Goal: Transaction & Acquisition: Purchase product/service

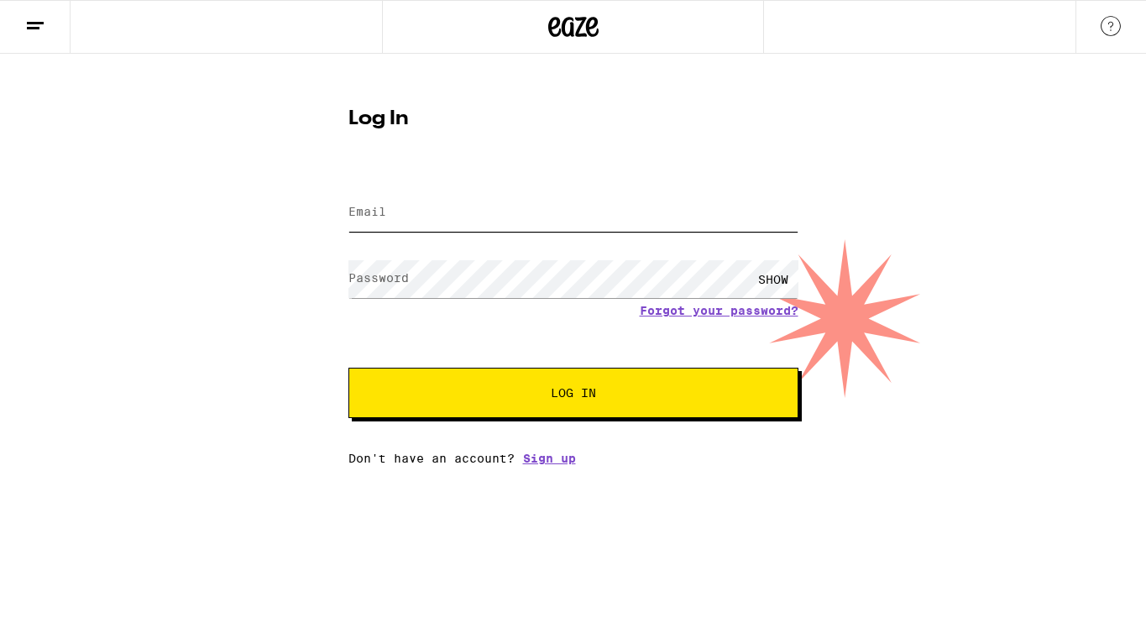
type input "[EMAIL_ADDRESS][DOMAIN_NAME]"
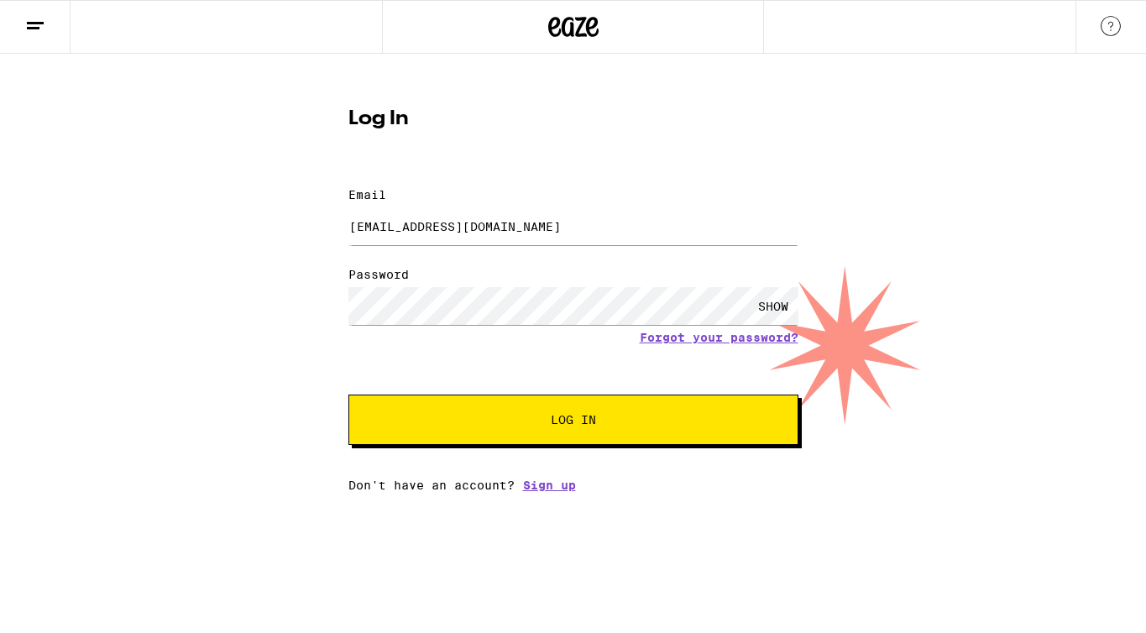
click at [498, 414] on span "Log In" at bounding box center [573, 420] width 314 height 12
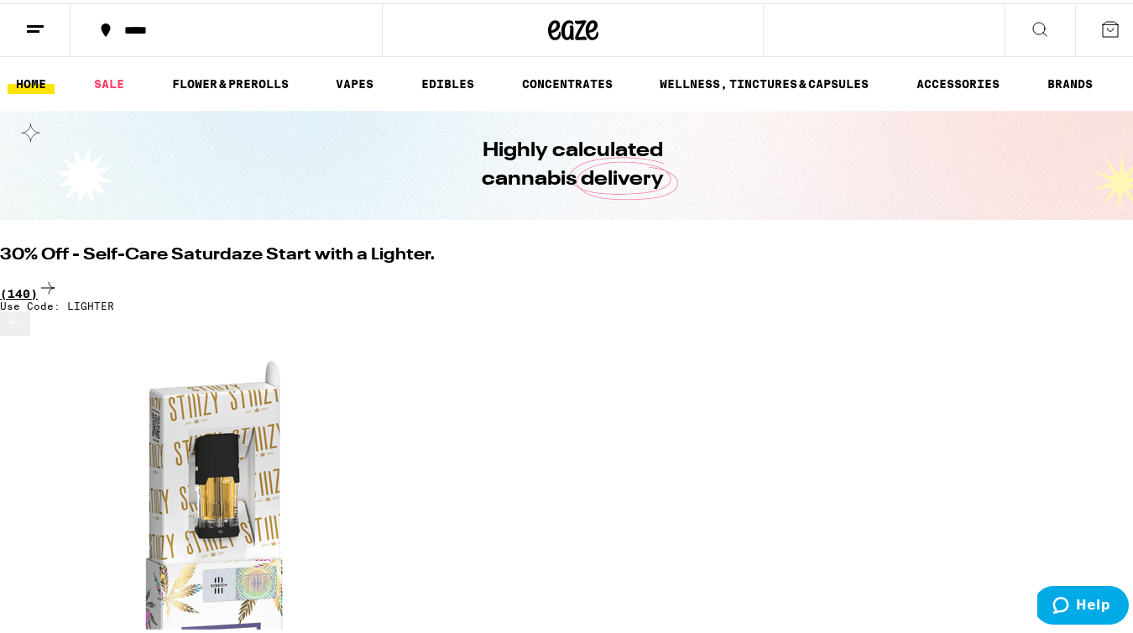
click at [1081, 274] on div "(140)" at bounding box center [573, 285] width 1146 height 23
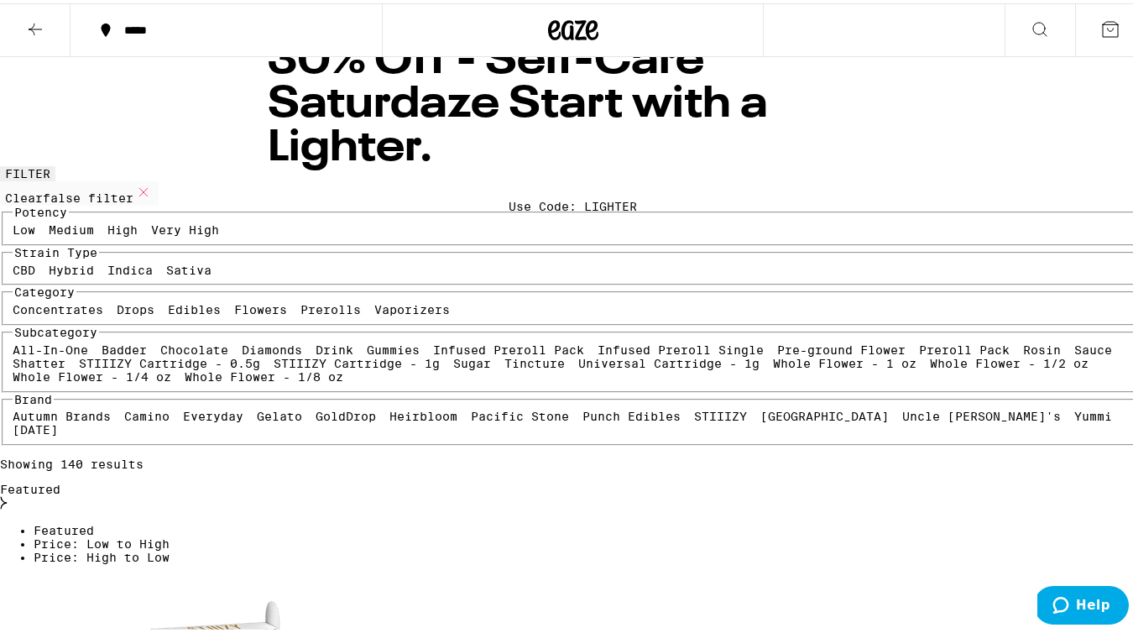
click at [234, 313] on label "Flowers" at bounding box center [260, 306] width 53 height 13
click at [237, 303] on input "Flowers" at bounding box center [237, 302] width 1 height 1
checkbox input "true"
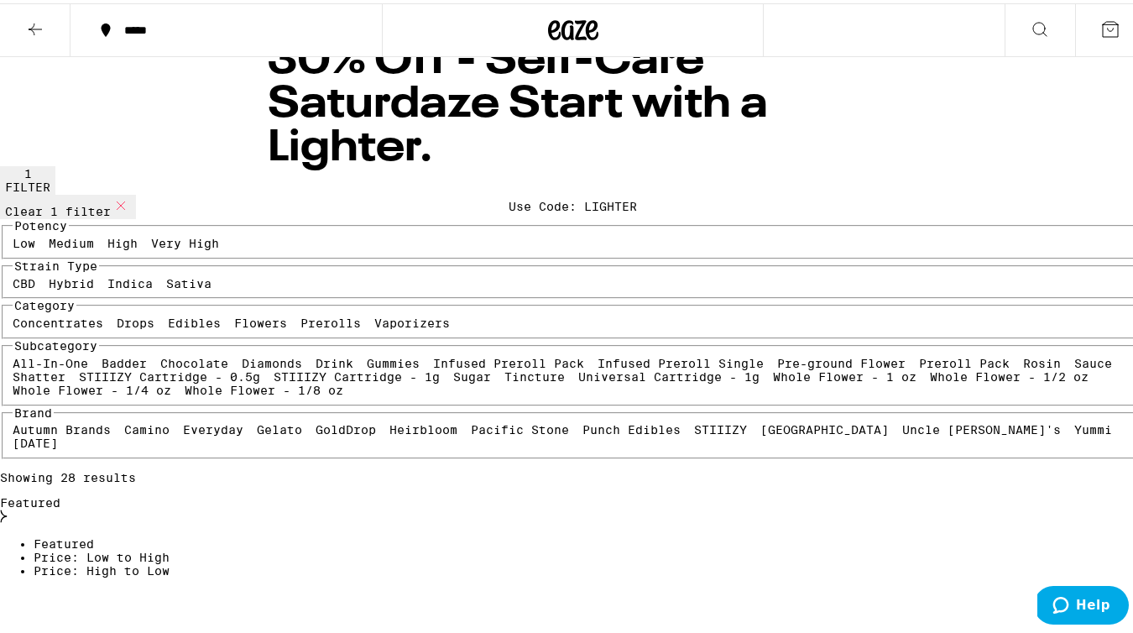
click at [166, 287] on label "Sativa" at bounding box center [188, 280] width 45 height 13
click at [170, 277] on input "Sativa" at bounding box center [170, 276] width 1 height 1
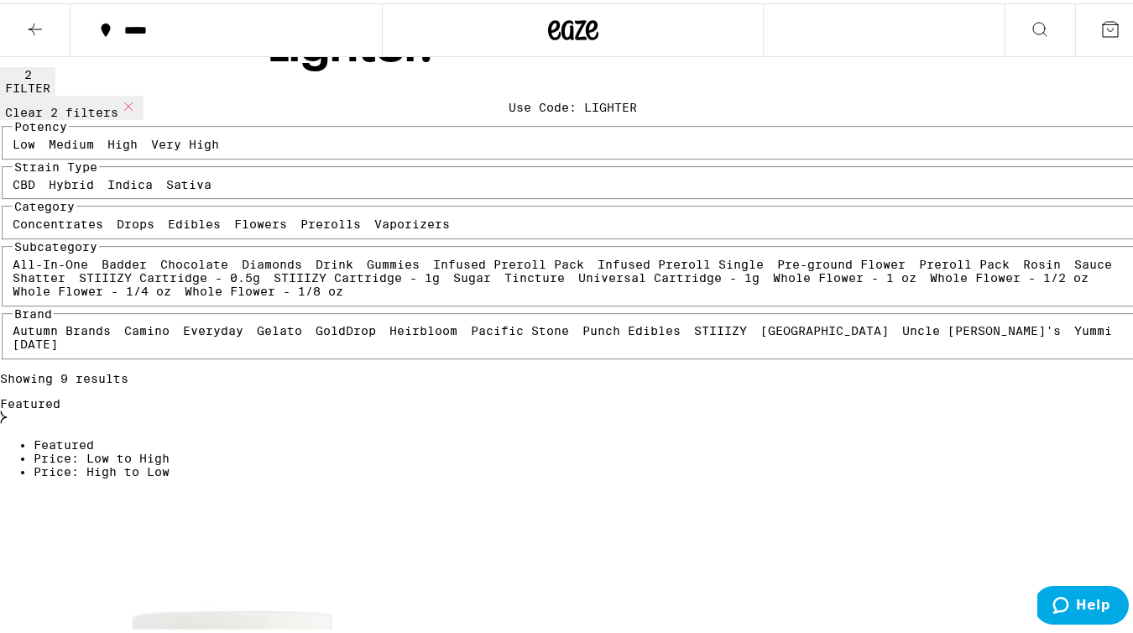
scroll to position [100, 0]
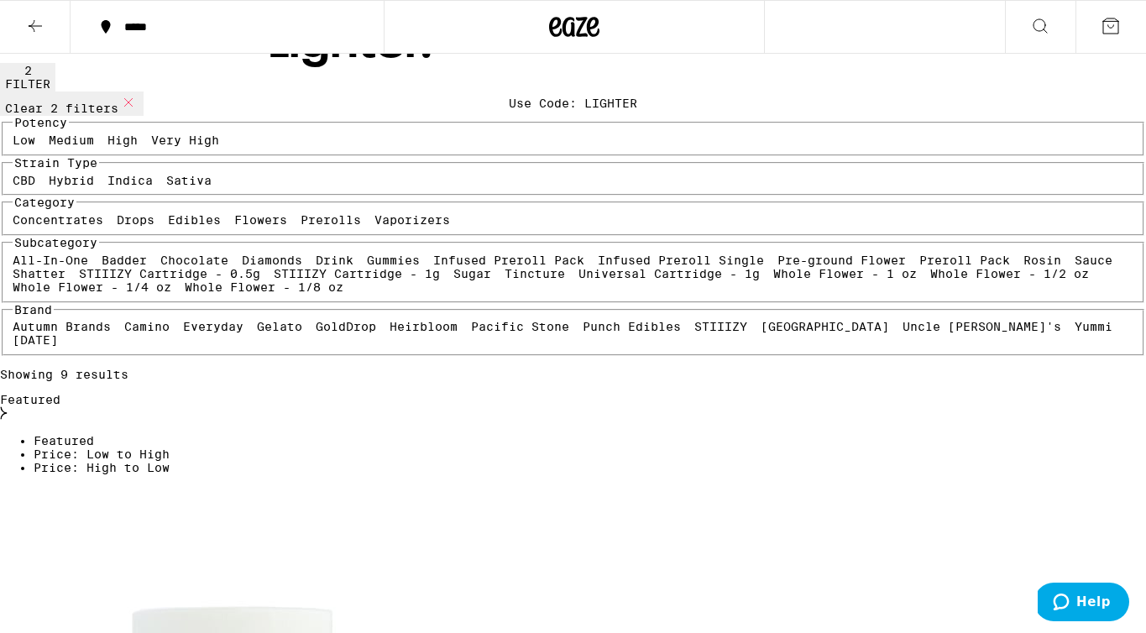
drag, startPoint x: 55, startPoint y: 184, endPoint x: 407, endPoint y: 201, distance: 352.0
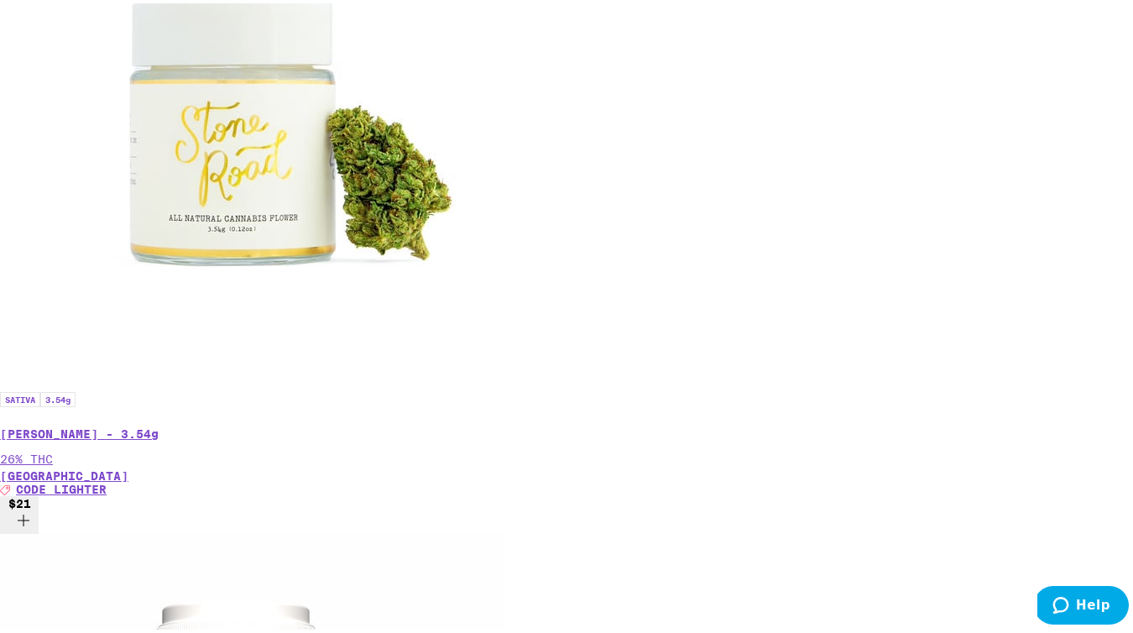
scroll to position [728, 0]
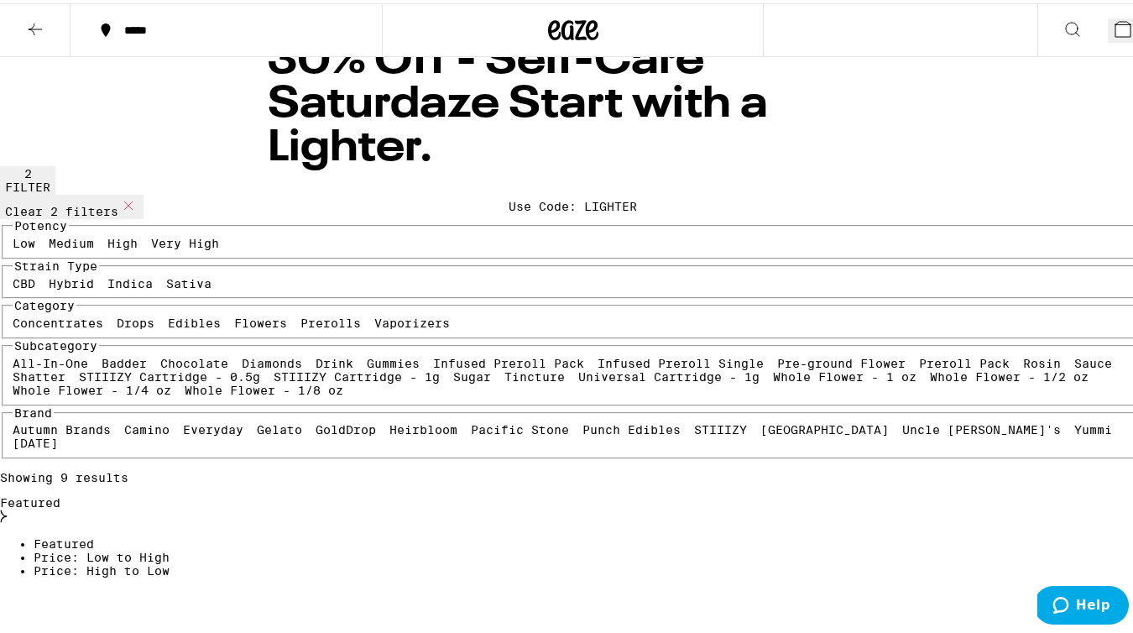
click at [166, 287] on label "Sativa" at bounding box center [188, 280] width 45 height 13
click at [170, 277] on input "Sativa" at bounding box center [170, 276] width 1 height 1
checkbox input "false"
click at [153, 287] on label "Indica" at bounding box center [129, 280] width 45 height 13
click at [112, 277] on input "Indica" at bounding box center [111, 276] width 1 height 1
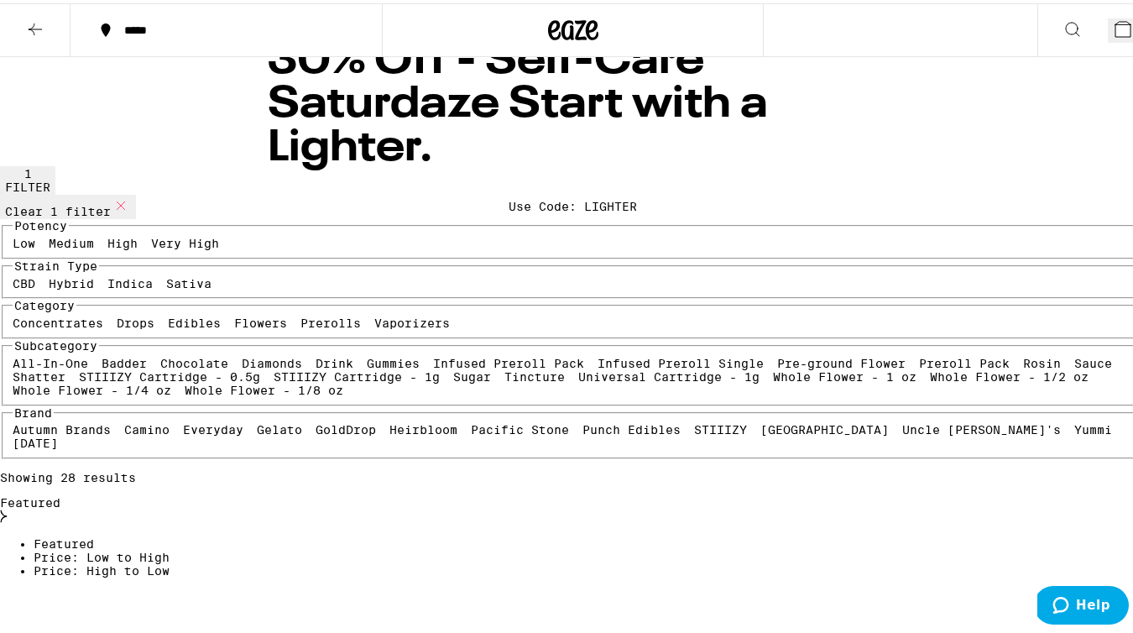
checkbox input "true"
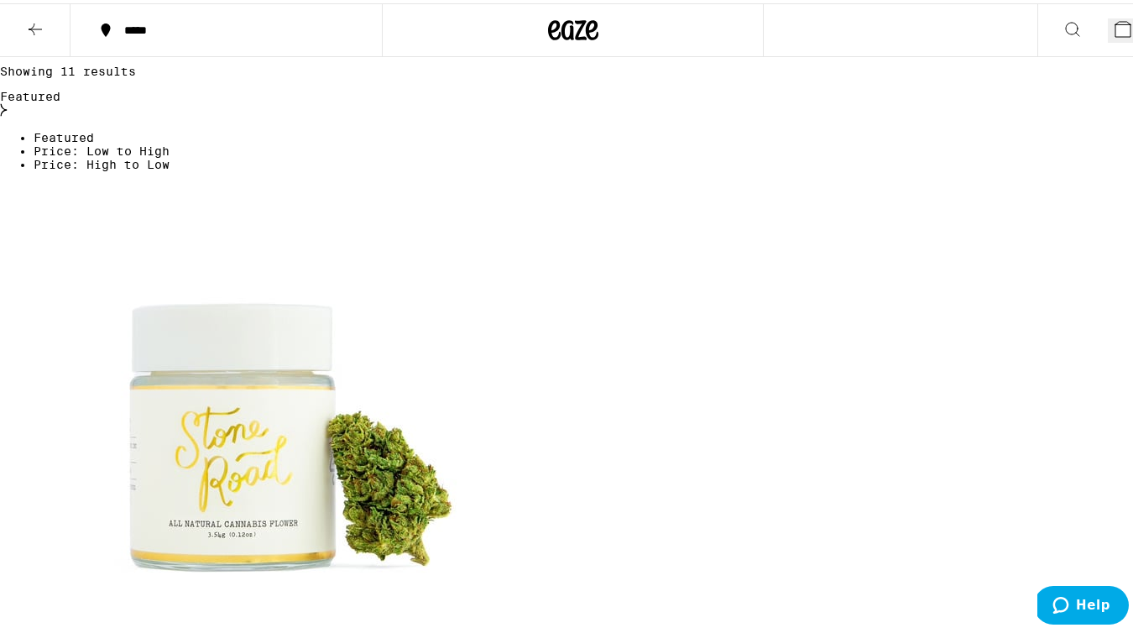
scroll to position [410, 0]
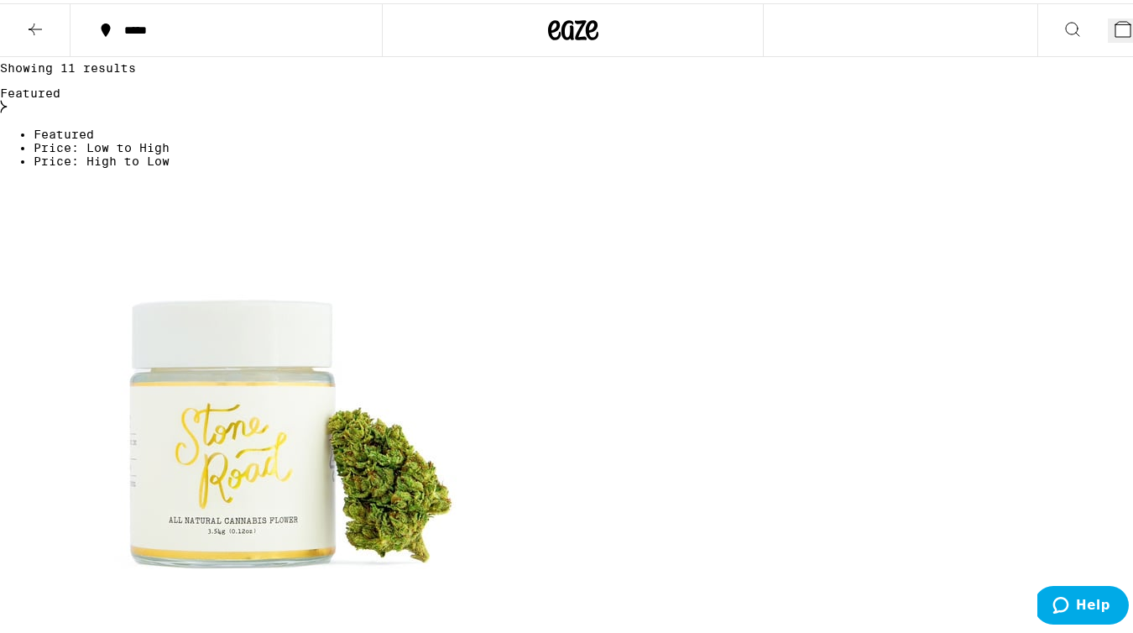
checkbox input "false"
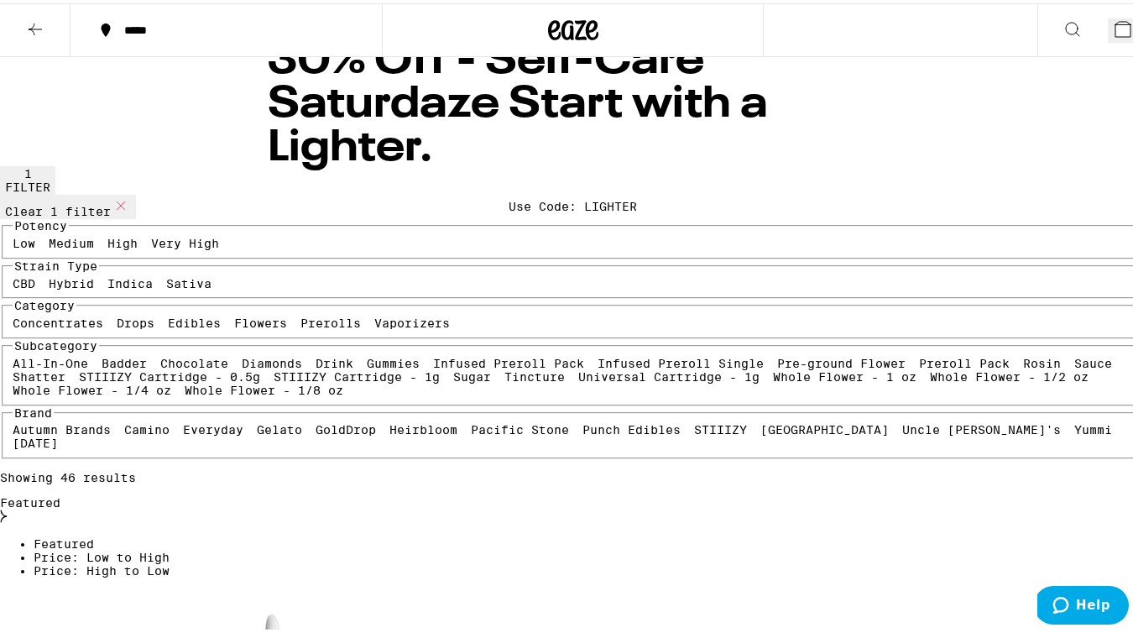
click at [27, 26] on icon at bounding box center [35, 26] width 20 height 20
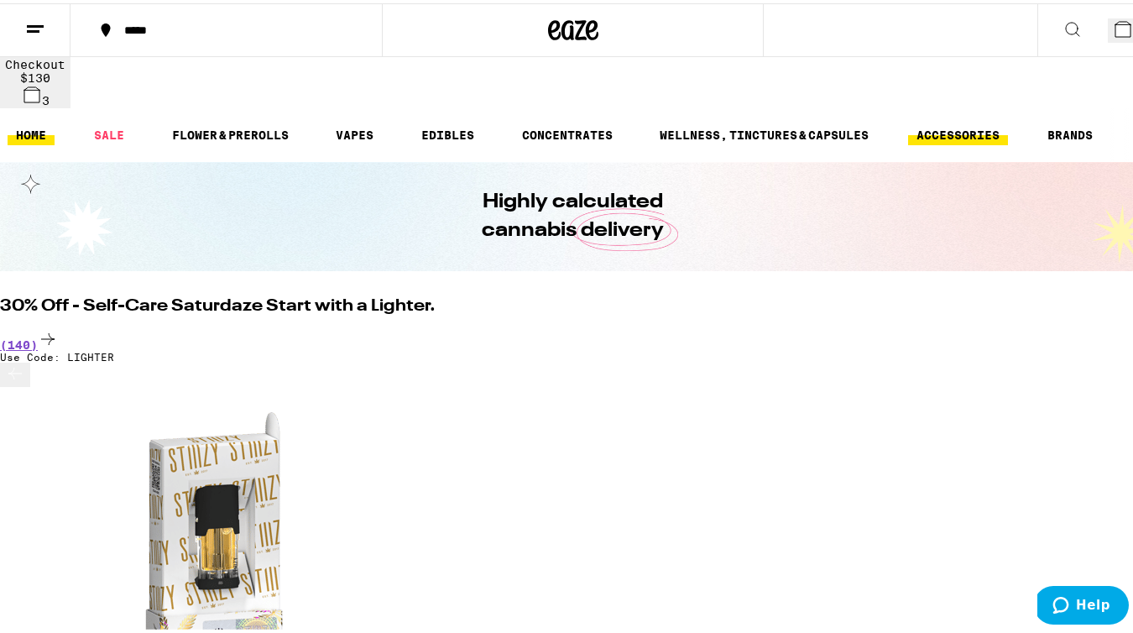
click at [928, 122] on link "ACCESSORIES" at bounding box center [958, 132] width 100 height 20
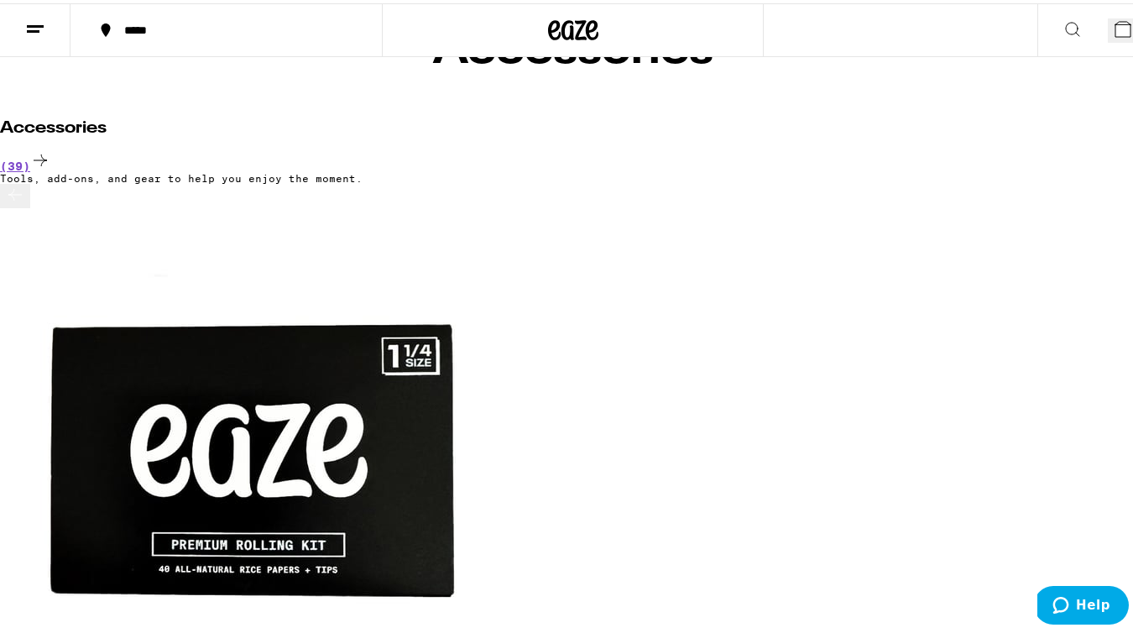
scroll to position [65, 0]
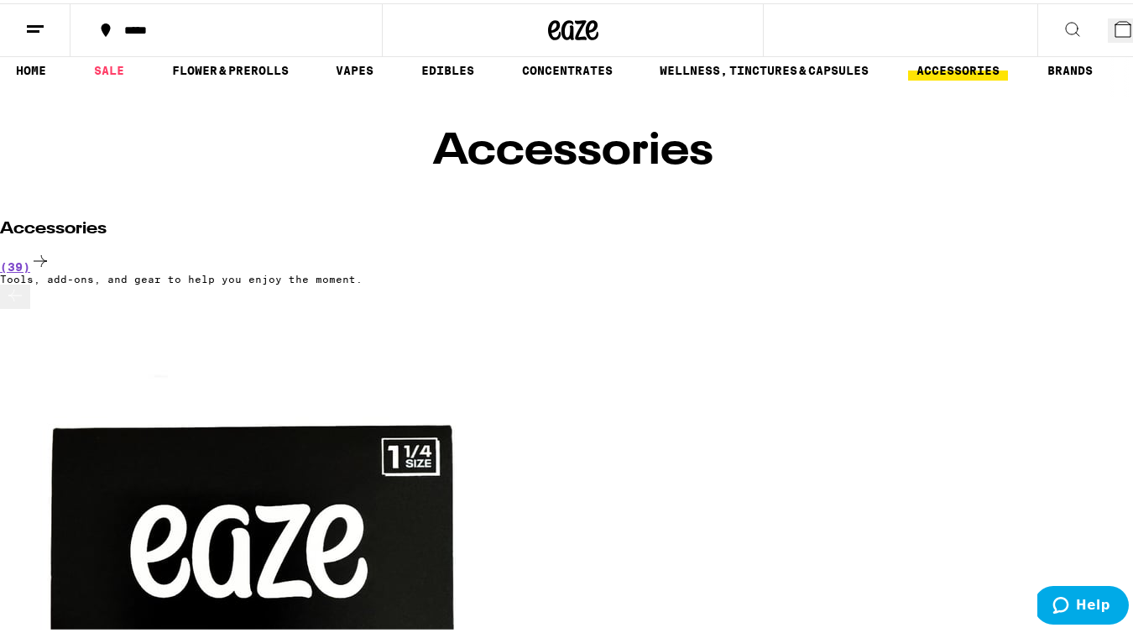
scroll to position [0, 5539]
click at [1073, 248] on div "(39)" at bounding box center [573, 259] width 1146 height 23
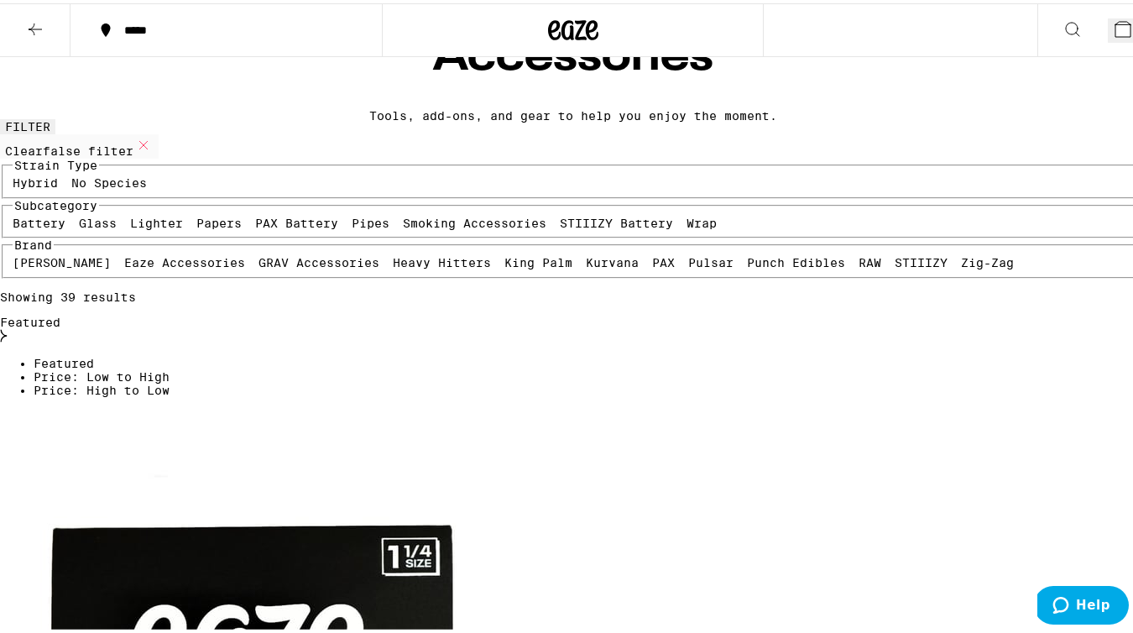
scroll to position [61, 0]
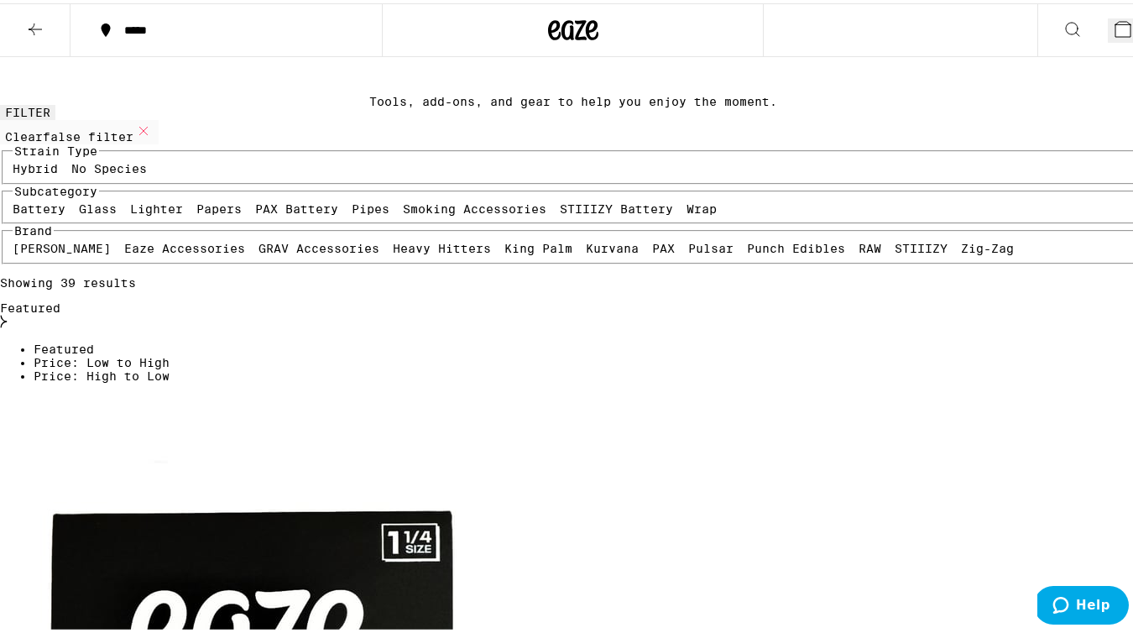
click at [403, 212] on label "Smoking Accessories" at bounding box center [475, 205] width 144 height 13
click at [406, 202] on input "Smoking Accessories" at bounding box center [406, 201] width 1 height 1
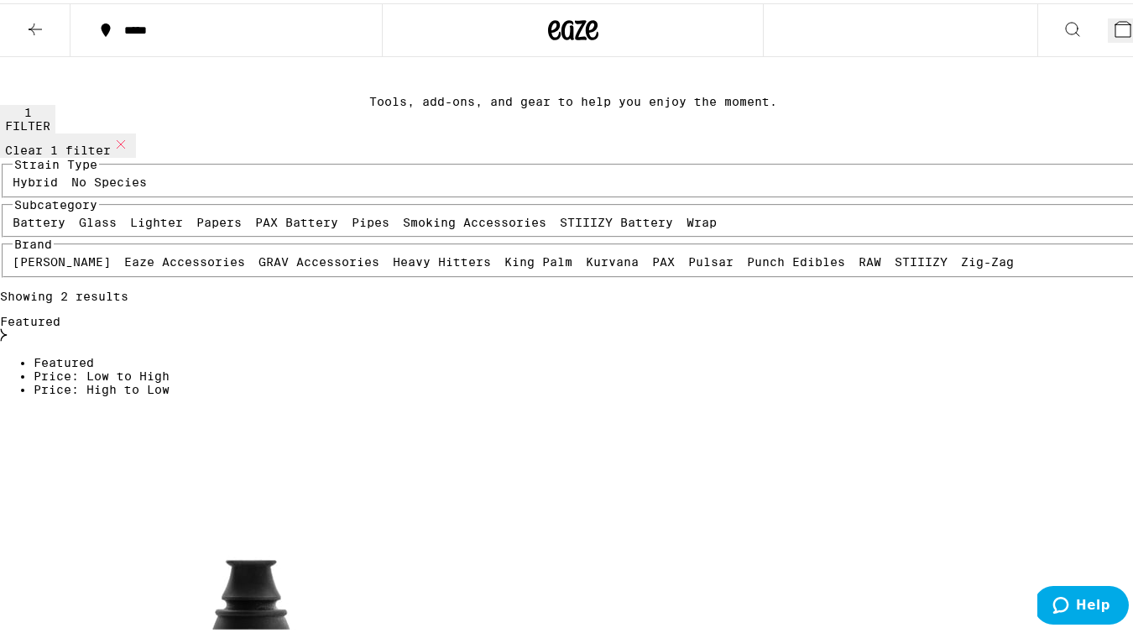
click at [403, 226] on label "Smoking Accessories" at bounding box center [475, 218] width 144 height 13
click at [406, 216] on input "Smoking Accessories" at bounding box center [406, 215] width 1 height 1
checkbox input "false"
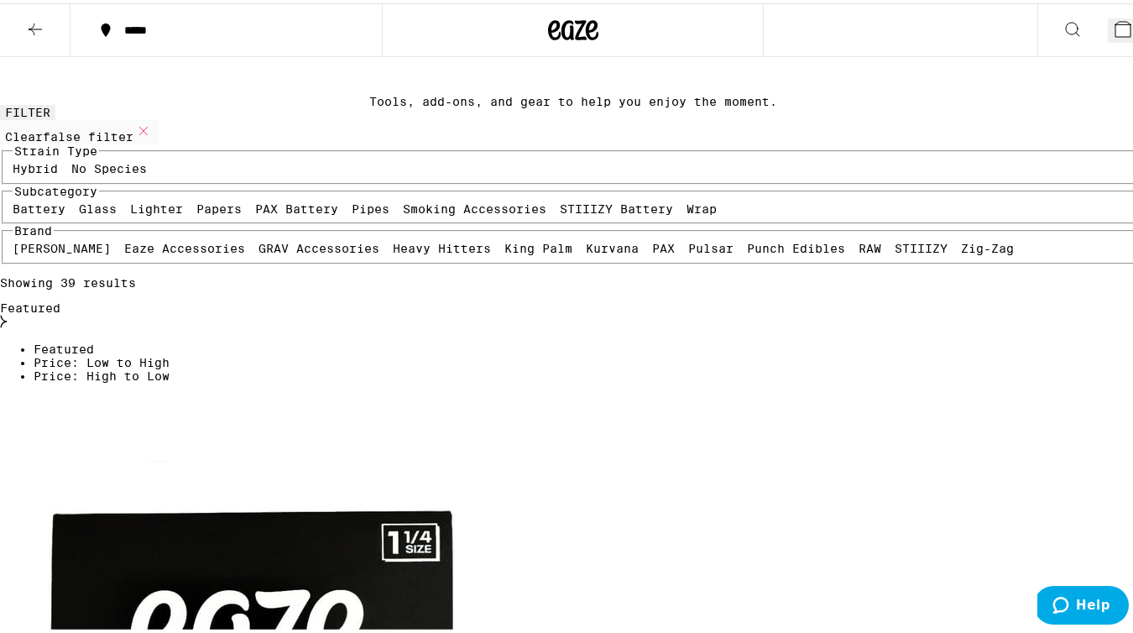
click at [352, 212] on label "Pipes" at bounding box center [371, 205] width 38 height 13
click at [355, 202] on input "Pipes" at bounding box center [355, 201] width 1 height 1
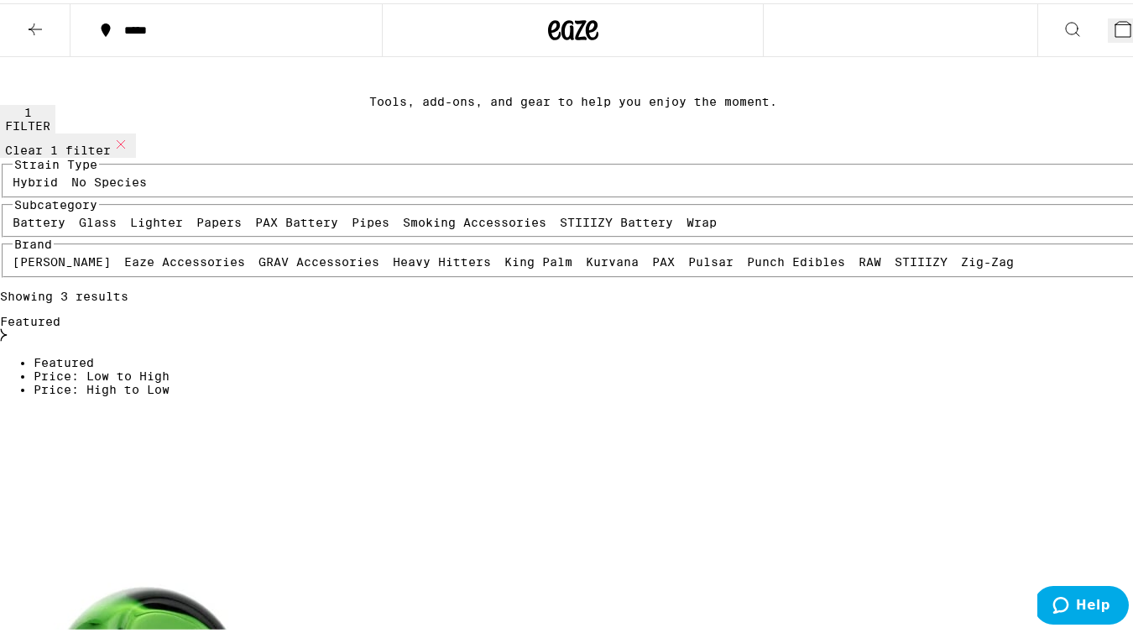
click at [352, 226] on label "Pipes" at bounding box center [371, 218] width 38 height 13
click at [355, 216] on input "Pipes" at bounding box center [355, 215] width 1 height 1
checkbox input "false"
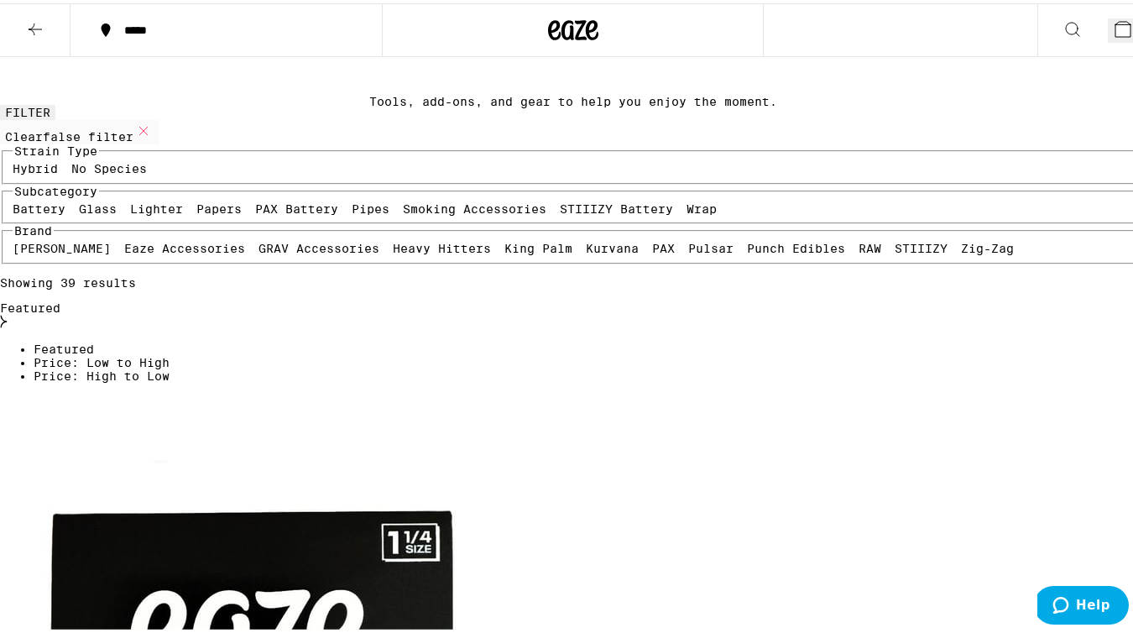
click at [112, 212] on label "Glass" at bounding box center [98, 205] width 38 height 13
click at [83, 202] on input "Glass" at bounding box center [82, 201] width 1 height 1
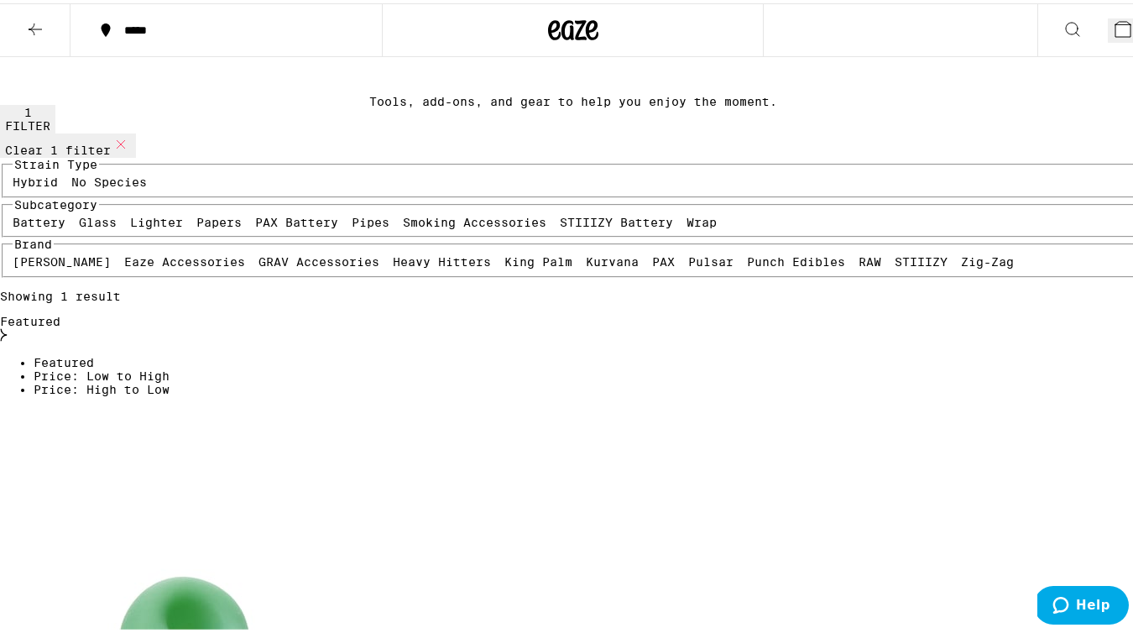
click at [112, 226] on label "Glass" at bounding box center [98, 218] width 38 height 13
click at [83, 216] on input "Glass" at bounding box center [82, 215] width 1 height 1
checkbox input "false"
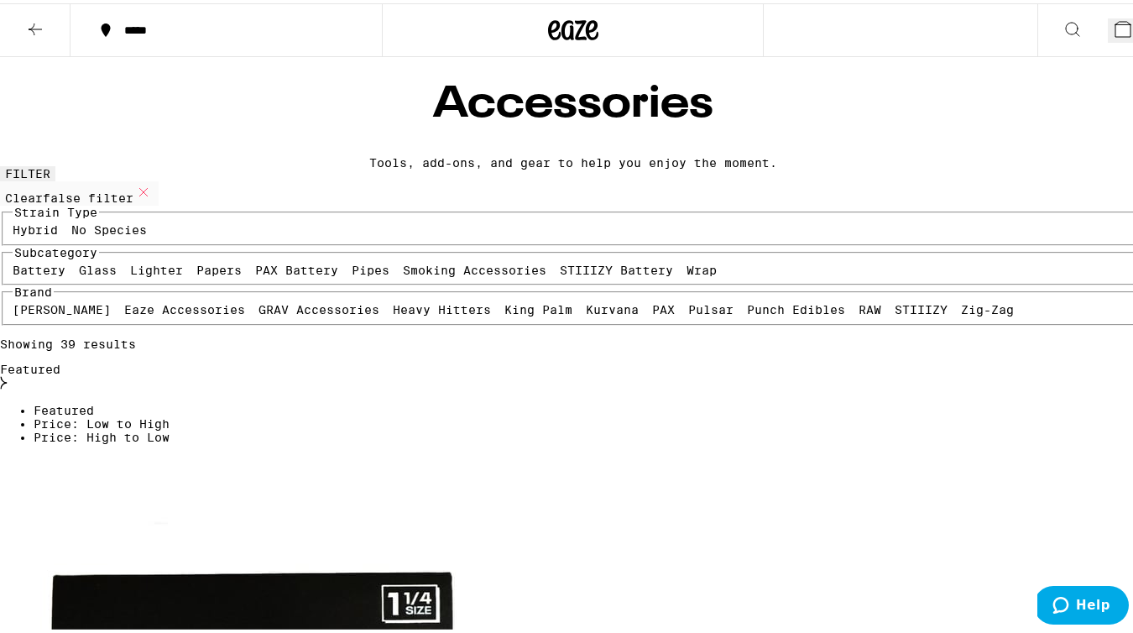
click at [34, 21] on icon at bounding box center [35, 26] width 20 height 20
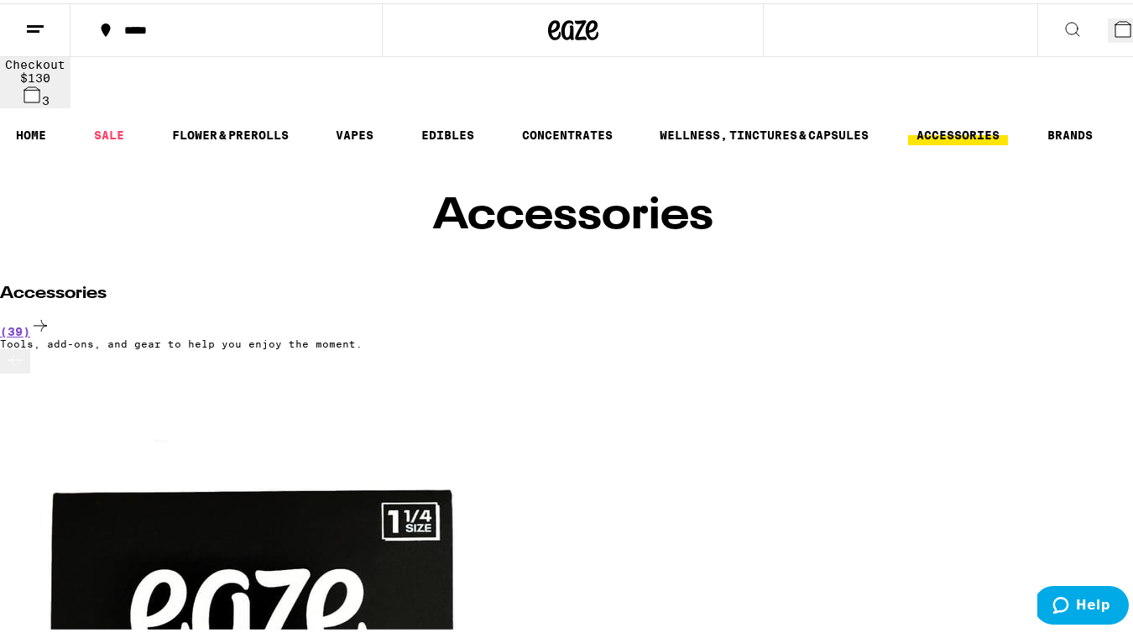
click at [1115, 23] on icon at bounding box center [1122, 25] width 15 height 15
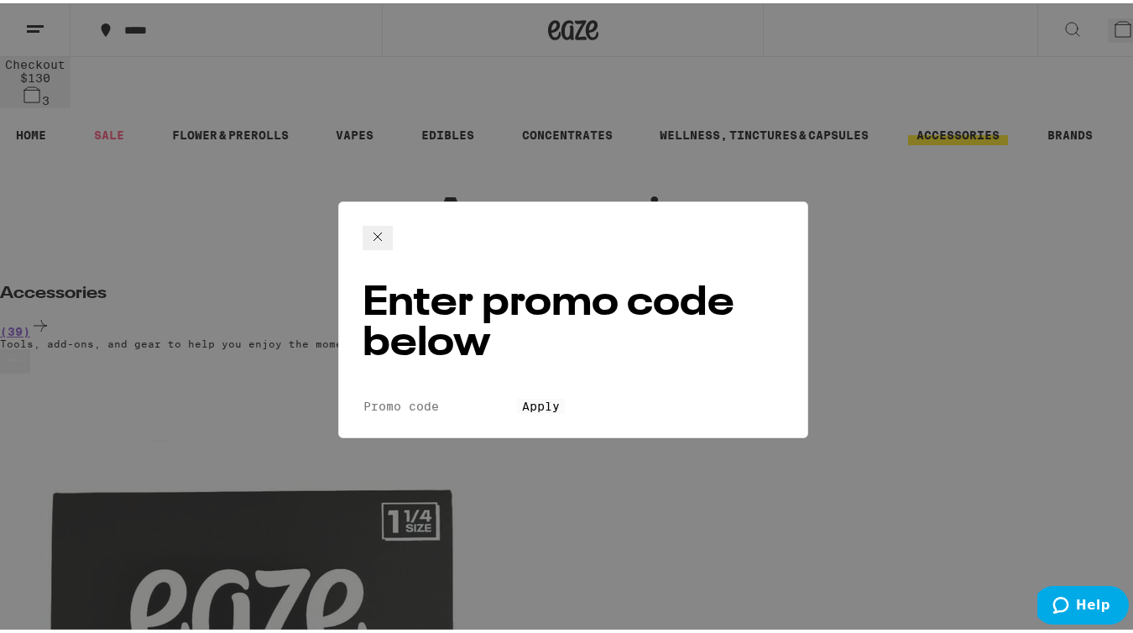
click at [419, 395] on input "Promo Code" at bounding box center [440, 402] width 154 height 15
type input "lighter"
click at [517, 395] on button "Apply" at bounding box center [541, 402] width 48 height 15
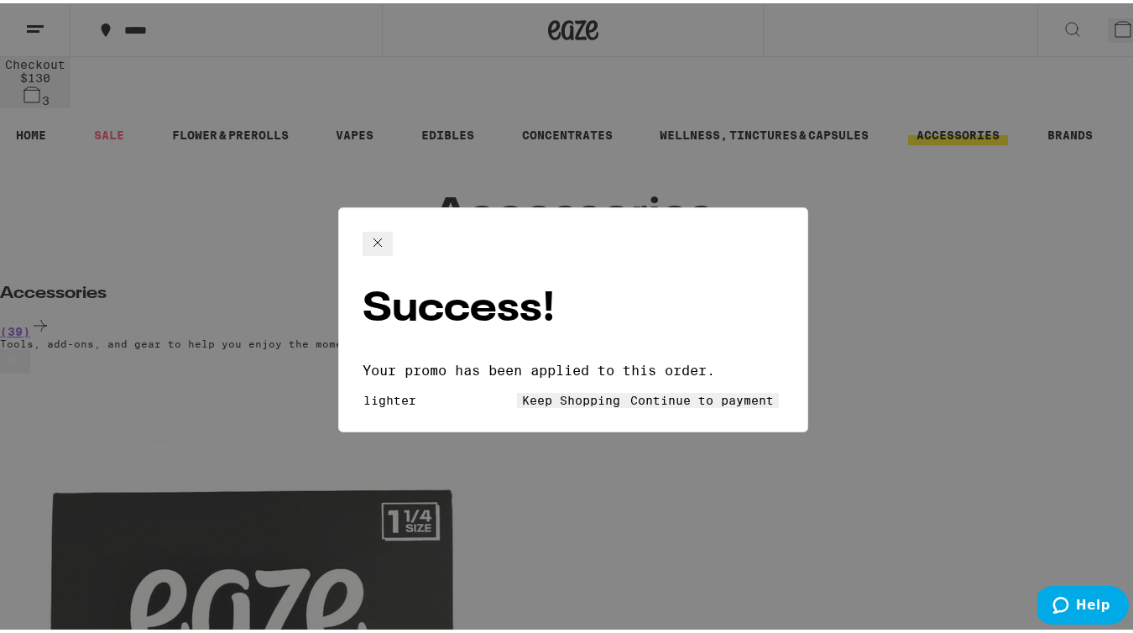
click at [625, 389] on button "Continue to payment" at bounding box center [702, 396] width 154 height 15
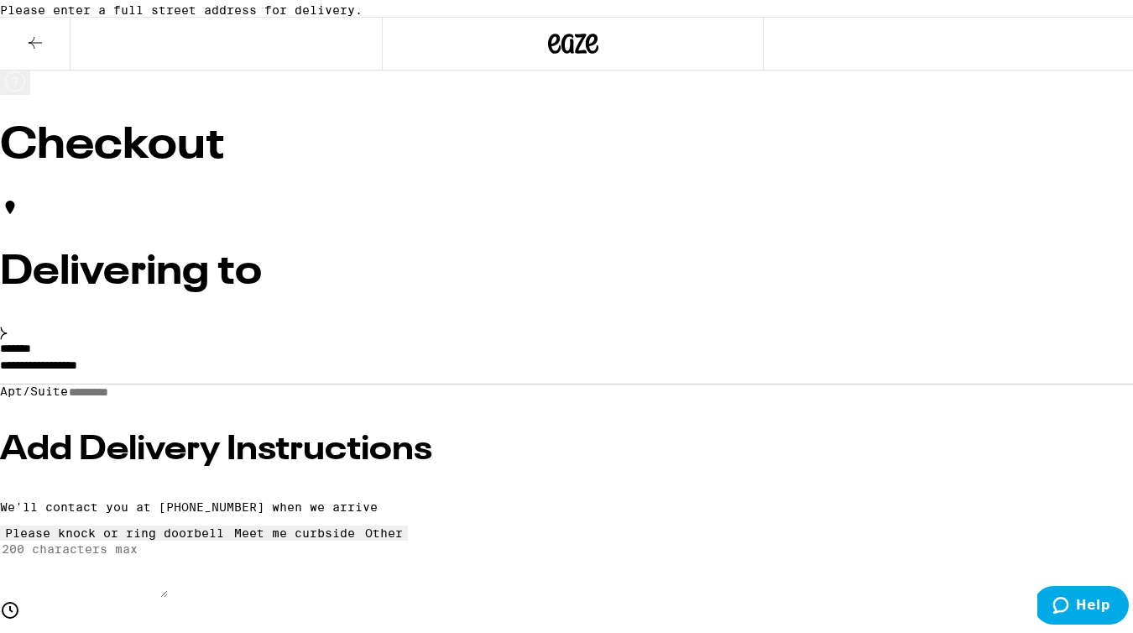
click at [187, 396] on input "Apt/Suite" at bounding box center [127, 389] width 119 height 14
type input "*"
click at [229, 463] on h3 "Add Delivery Instructions" at bounding box center [573, 447] width 1146 height 34
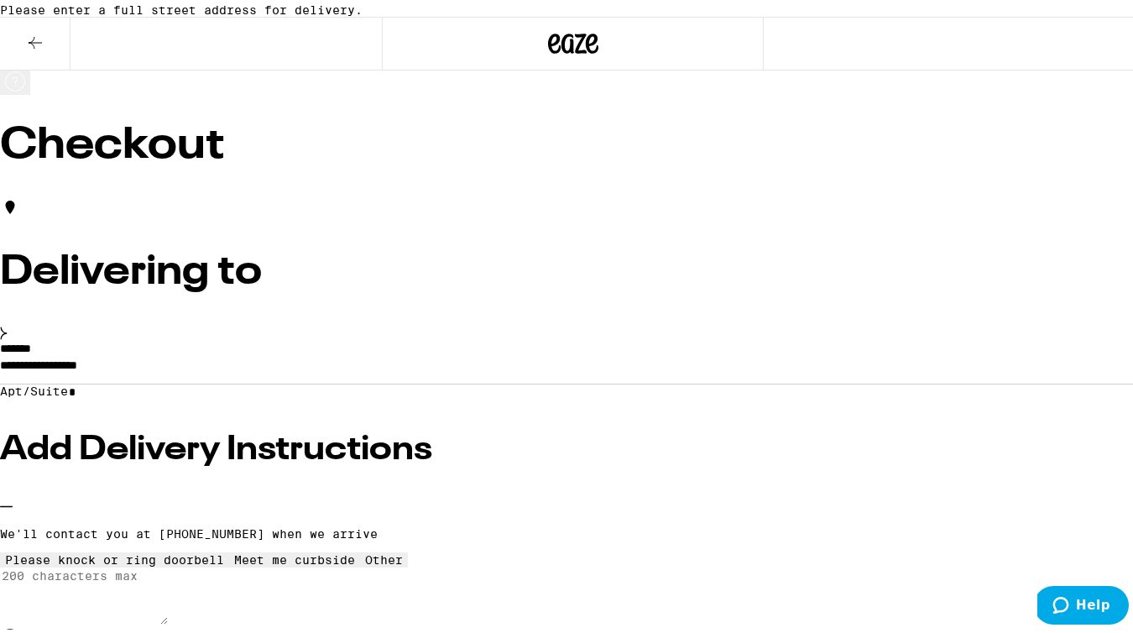
click at [194, 563] on div "Please knock or ring doorbell" at bounding box center [114, 556] width 219 height 13
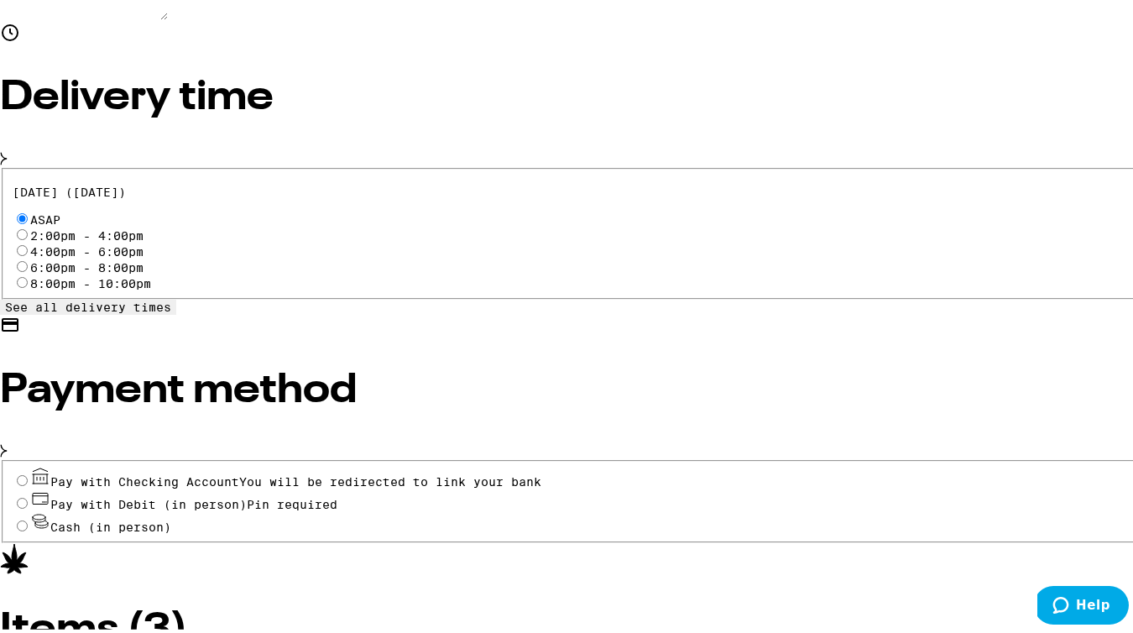
scroll to position [671, 0]
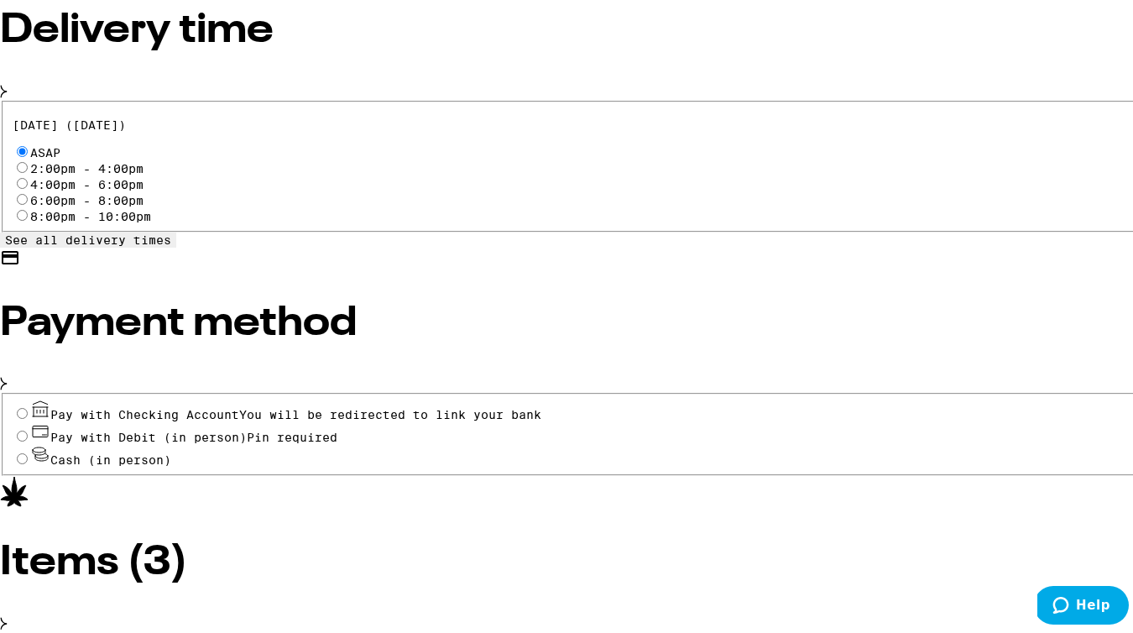
click at [28, 450] on input "Cash (in person)" at bounding box center [22, 455] width 11 height 11
radio input "true"
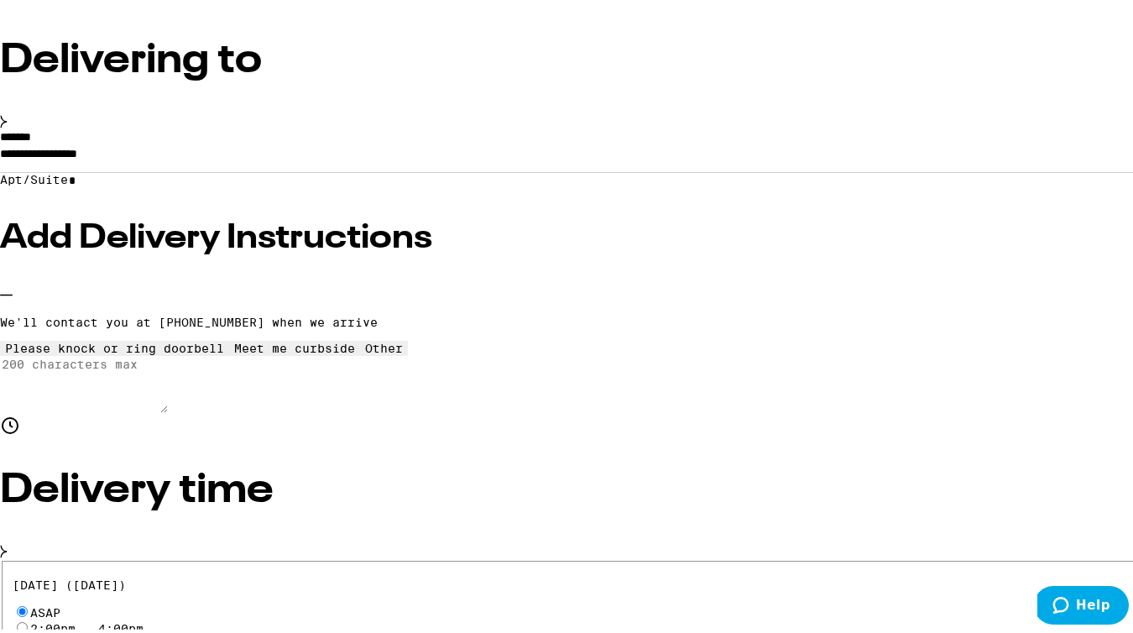
scroll to position [0, 0]
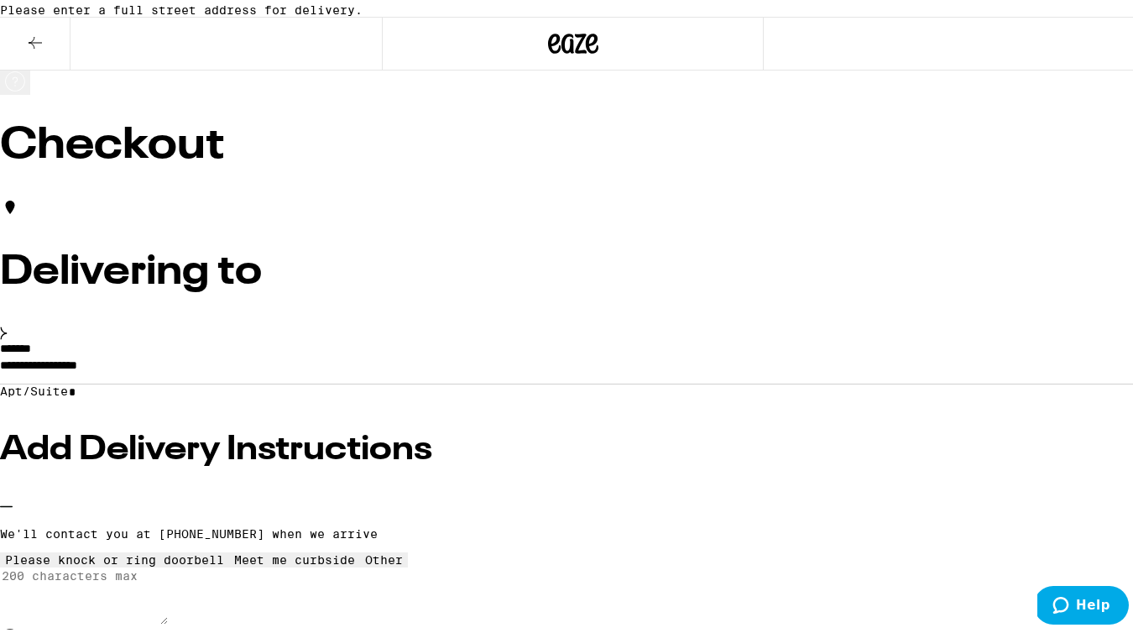
click at [280, 380] on input "**********" at bounding box center [573, 366] width 1146 height 29
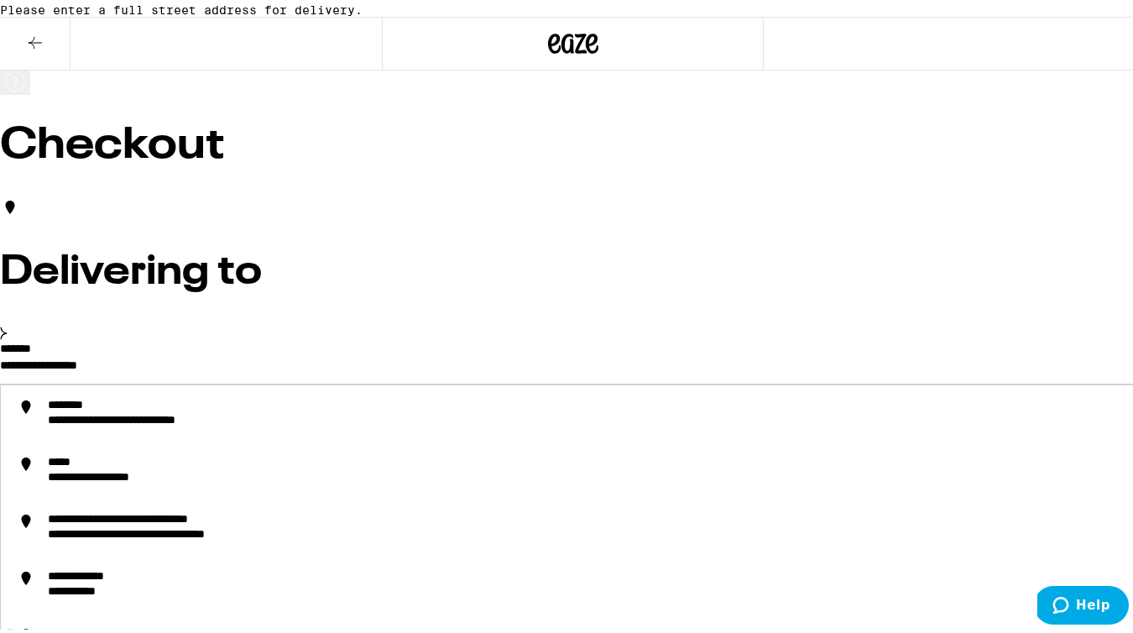
drag, startPoint x: 279, startPoint y: 382, endPoint x: 116, endPoint y: 380, distance: 163.7
click at [116, 382] on div "**********" at bounding box center [573, 481] width 1146 height 284
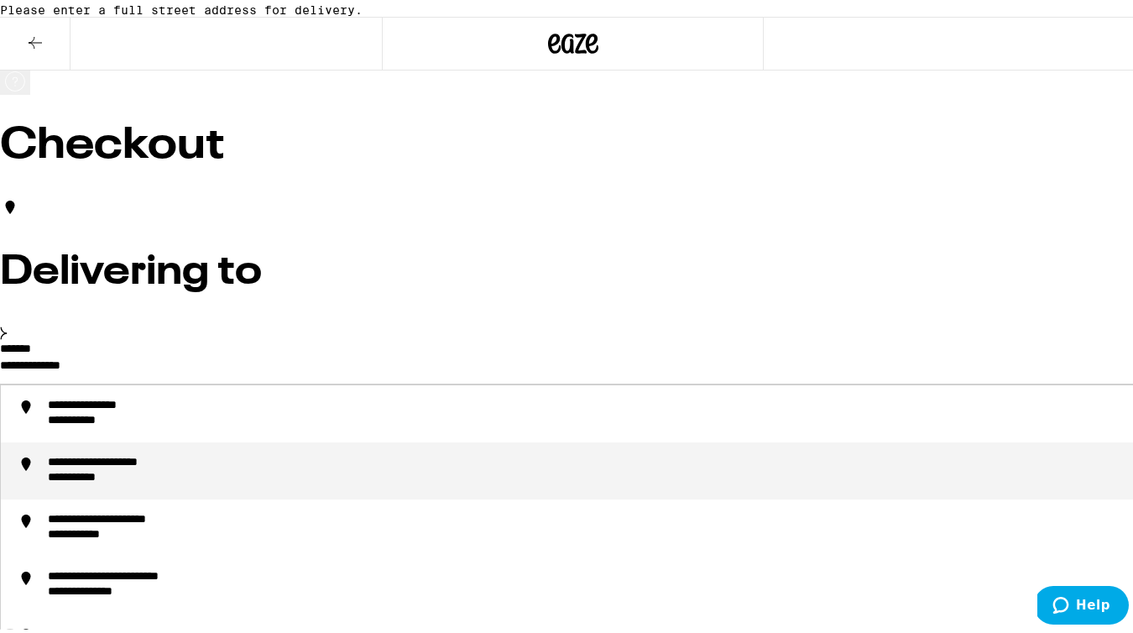
click at [131, 483] on div "**********" at bounding box center [89, 474] width 83 height 15
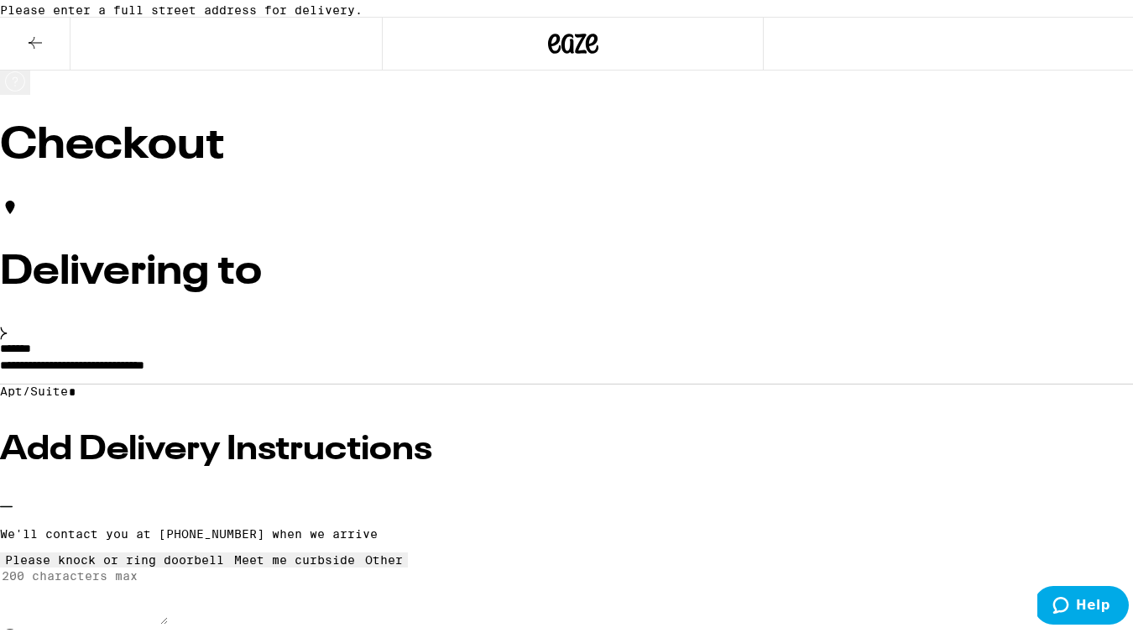
type input "**********"
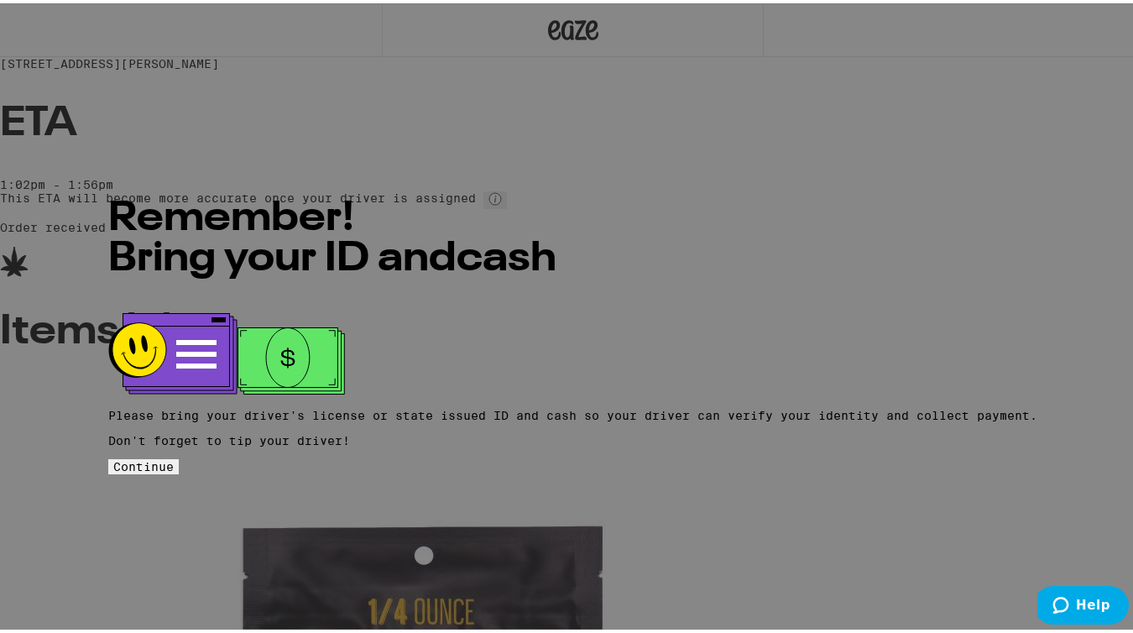
click at [179, 456] on button "Continue" at bounding box center [143, 463] width 70 height 15
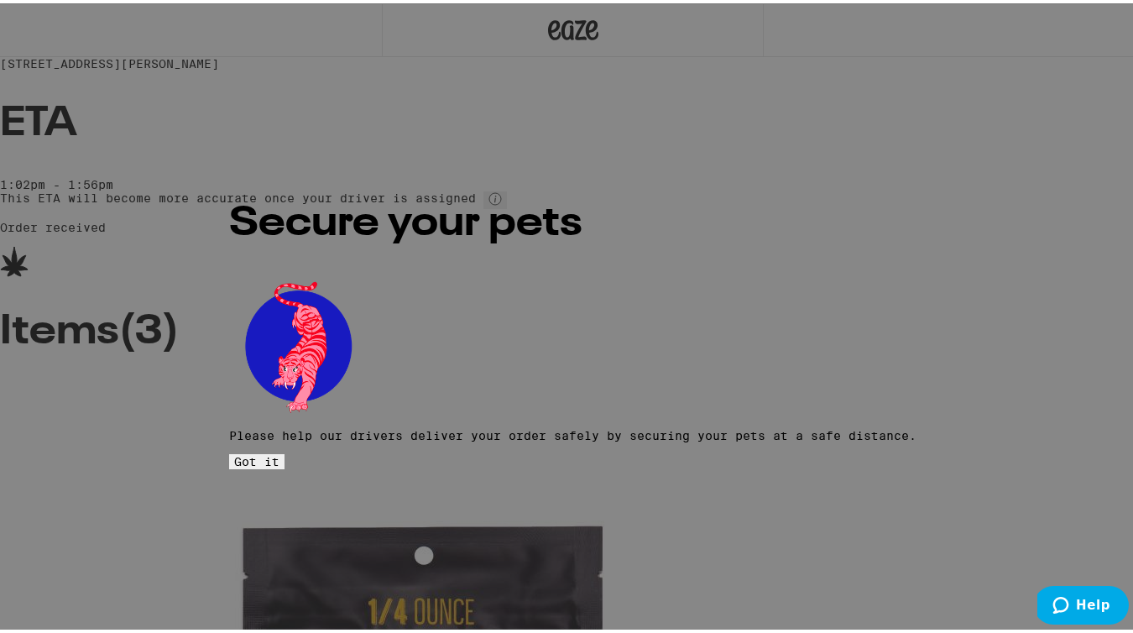
click at [284, 451] on button "Got it" at bounding box center [256, 458] width 55 height 15
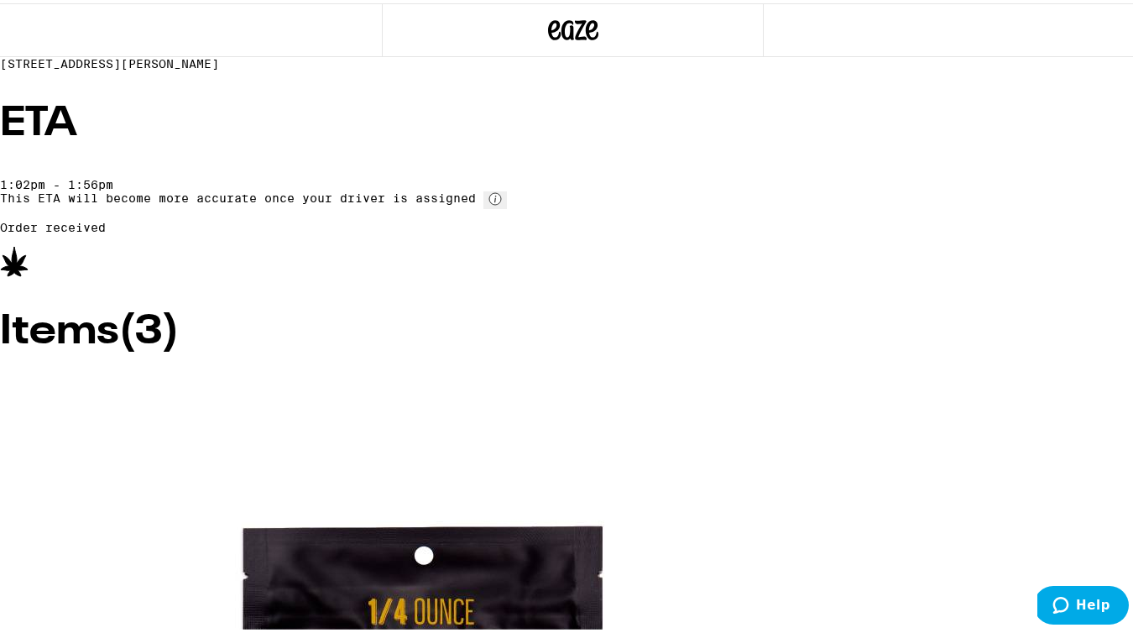
click at [248, 231] on div "ETA 1:02pm - 1:56pm This ETA will become more accurate once your driver is assi…" at bounding box center [573, 166] width 1146 height 130
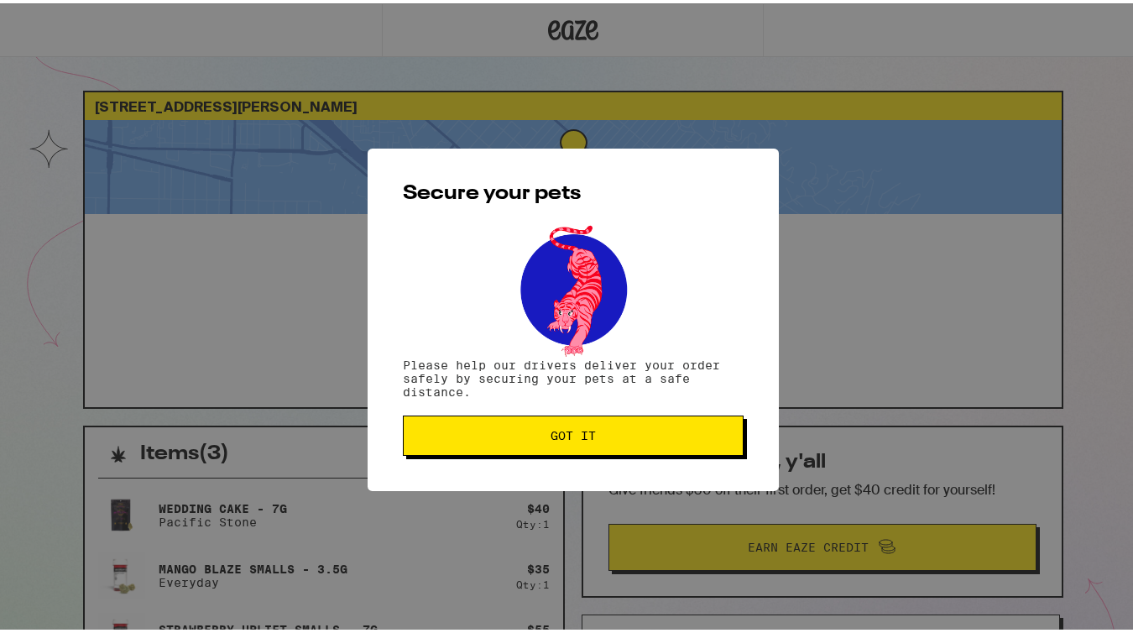
click at [572, 429] on span "Got it" at bounding box center [573, 432] width 45 height 12
